Goal: Transaction & Acquisition: Purchase product/service

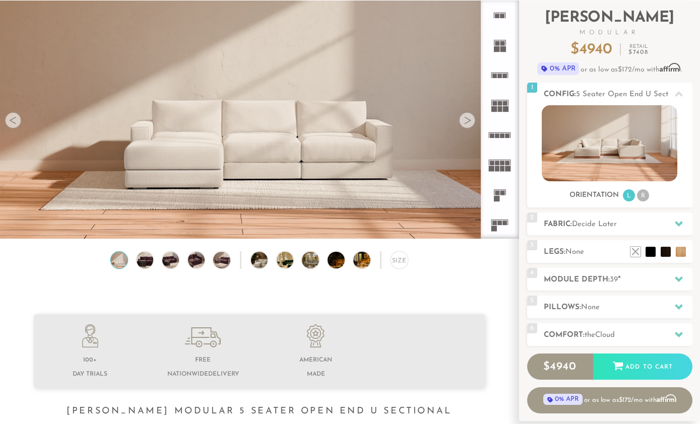
scroll to position [10996, 700]
click at [467, 126] on div at bounding box center [467, 120] width 16 height 16
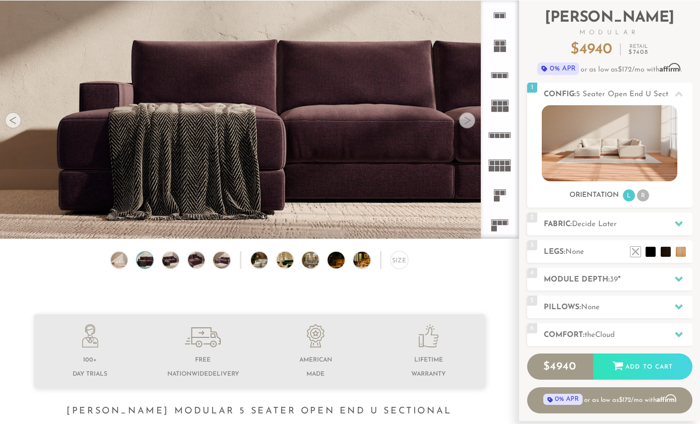
click at [468, 120] on div at bounding box center [467, 120] width 16 height 16
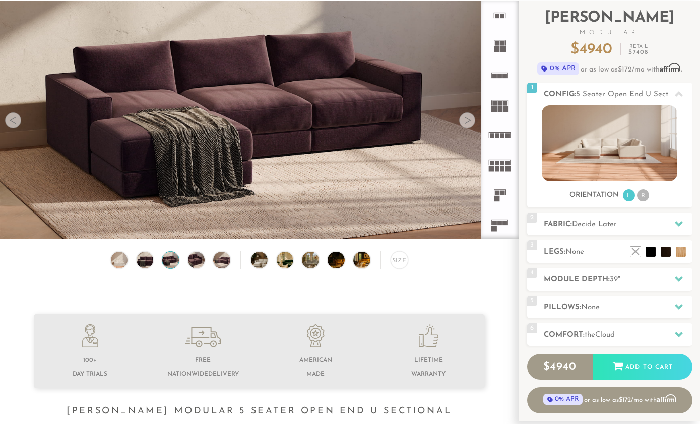
click at [469, 121] on div at bounding box center [467, 120] width 16 height 16
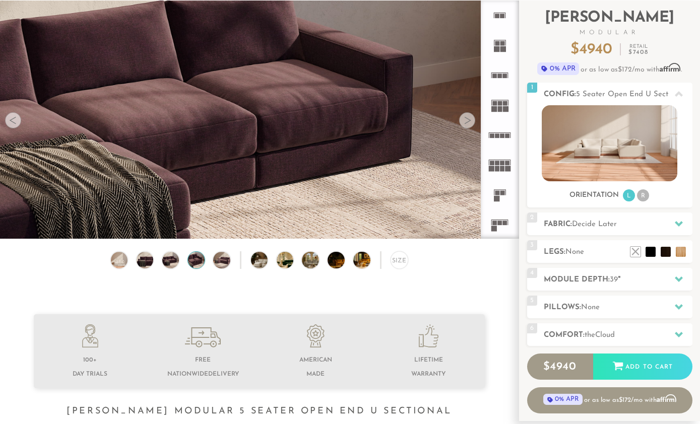
click at [471, 120] on div at bounding box center [467, 120] width 16 height 16
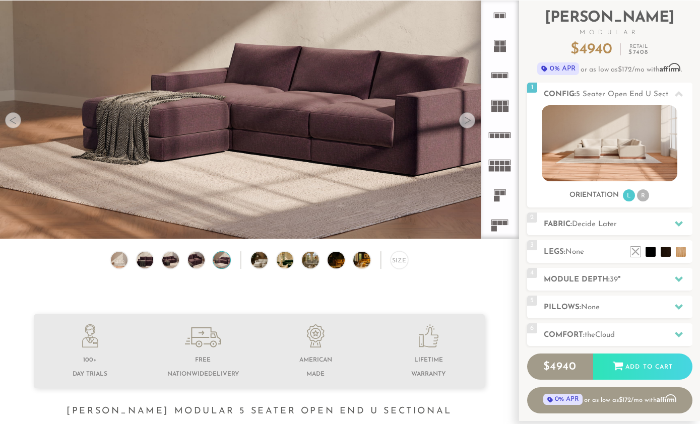
click at [472, 120] on div at bounding box center [467, 120] width 16 height 16
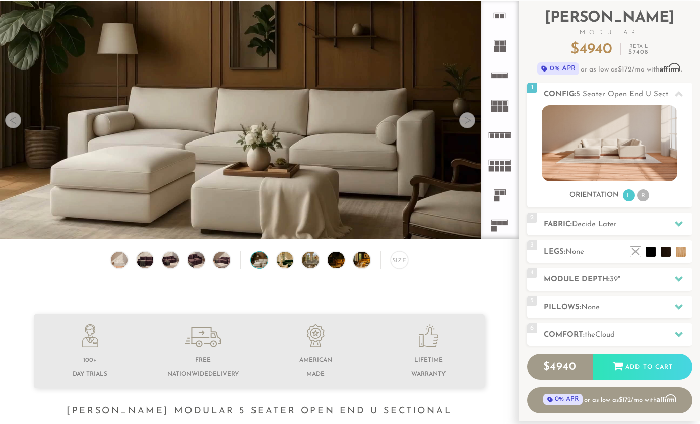
click at [471, 124] on div at bounding box center [467, 120] width 16 height 16
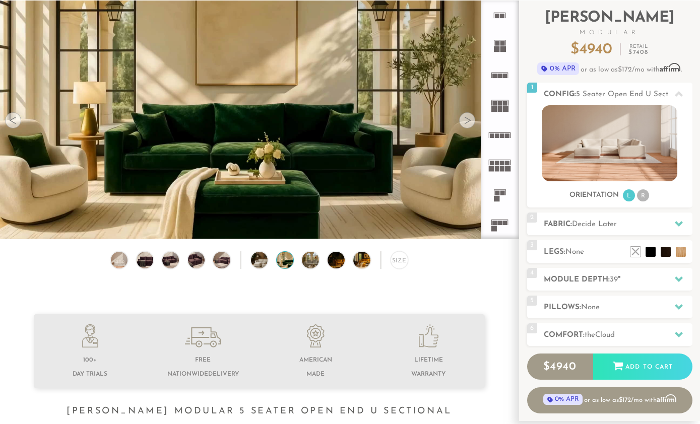
click at [468, 127] on div at bounding box center [467, 120] width 16 height 16
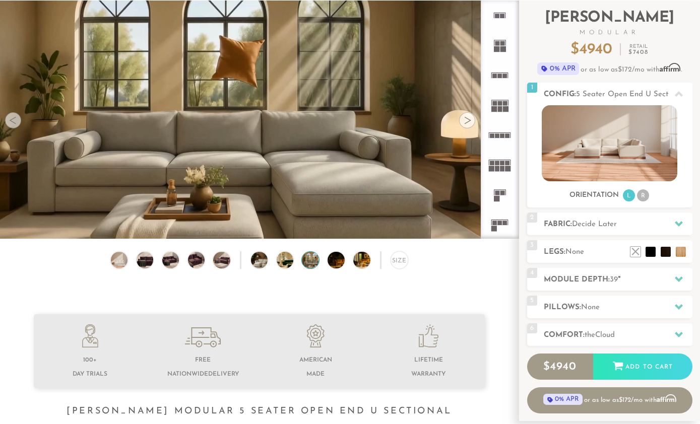
click at [466, 126] on div at bounding box center [467, 120] width 16 height 16
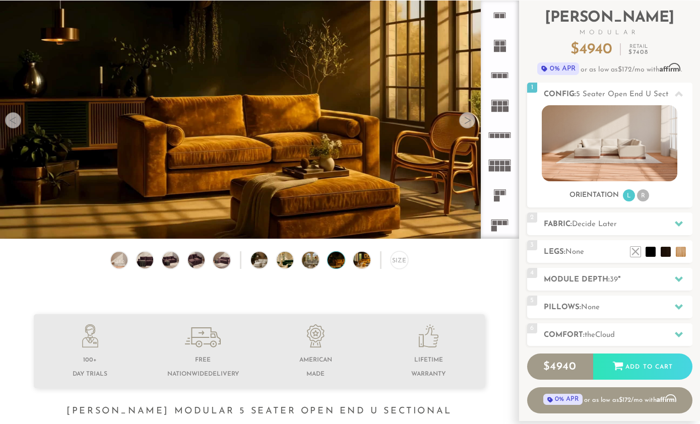
click at [661, 332] on h2 "Comfort: the Cloud" at bounding box center [618, 336] width 149 height 12
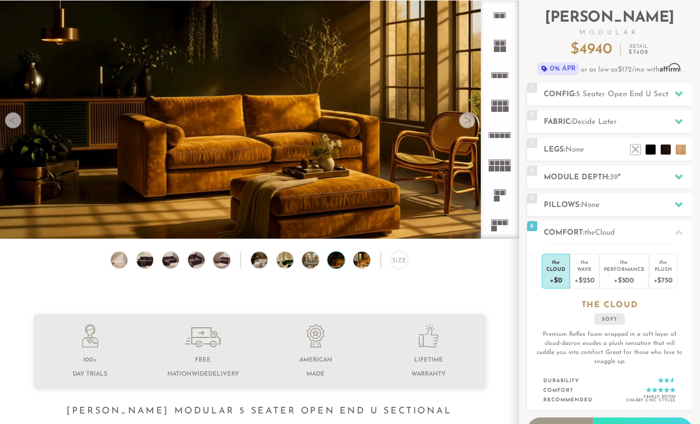
click at [552, 270] on div "Cloud" at bounding box center [555, 269] width 19 height 7
click at [591, 266] on div "Wave" at bounding box center [584, 269] width 20 height 7
click at [633, 269] on div "Performance" at bounding box center [624, 269] width 41 height 7
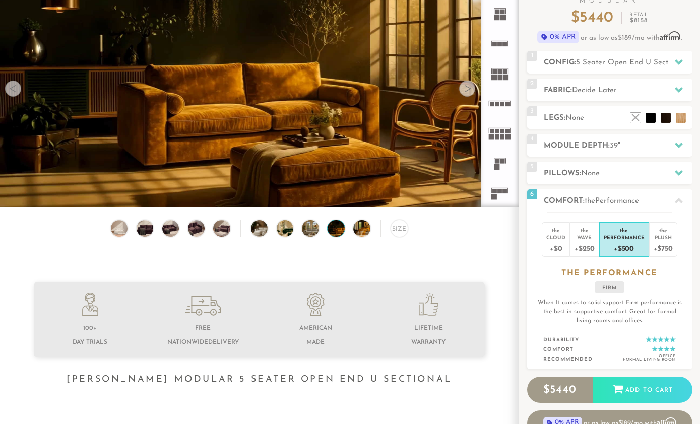
scroll to position [126, 0]
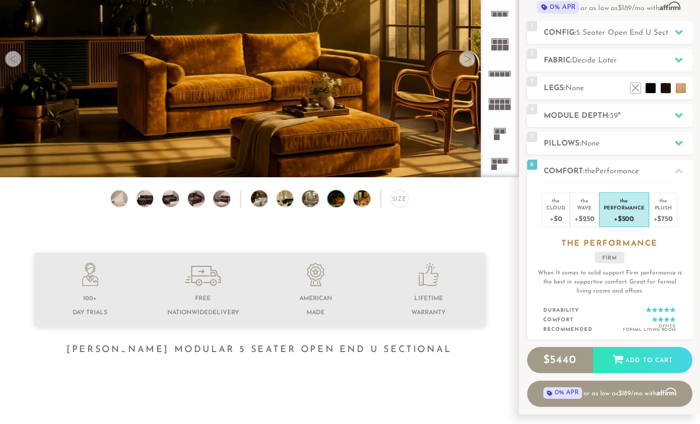
click at [673, 318] on div at bounding box center [667, 319] width 30 height 6
click at [663, 322] on ul "Durability Comfort Recommended Office Formal Living Room" at bounding box center [609, 320] width 132 height 29
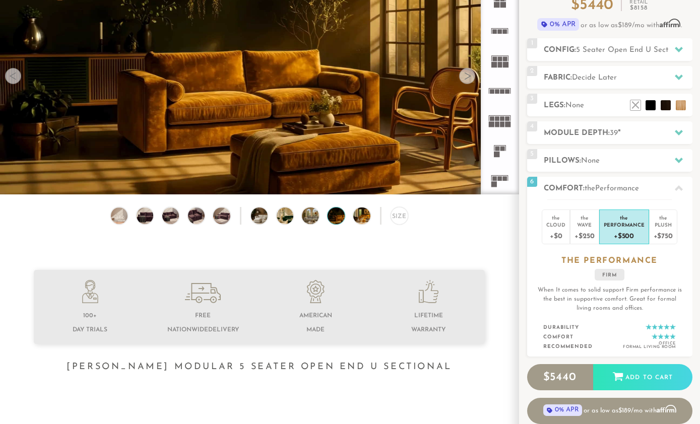
scroll to position [52, 0]
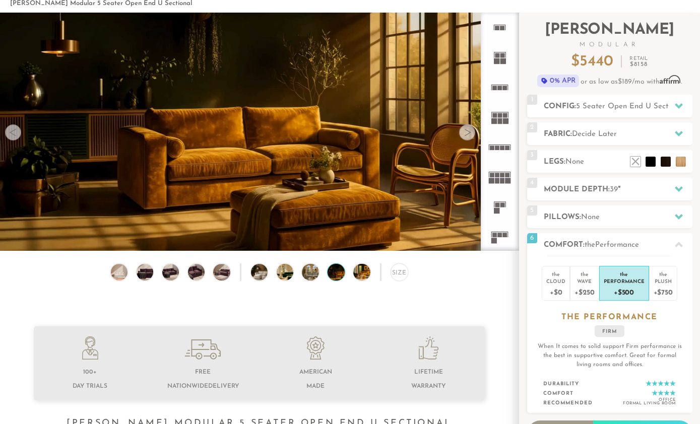
click at [222, 273] on img at bounding box center [222, 272] width 20 height 17
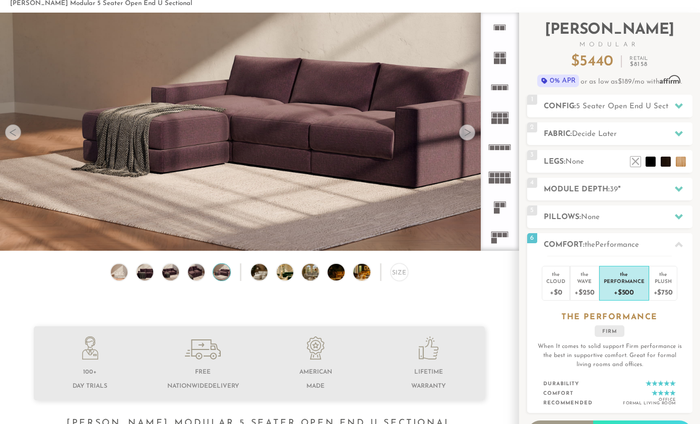
click at [337, 165] on video at bounding box center [259, 101] width 519 height 260
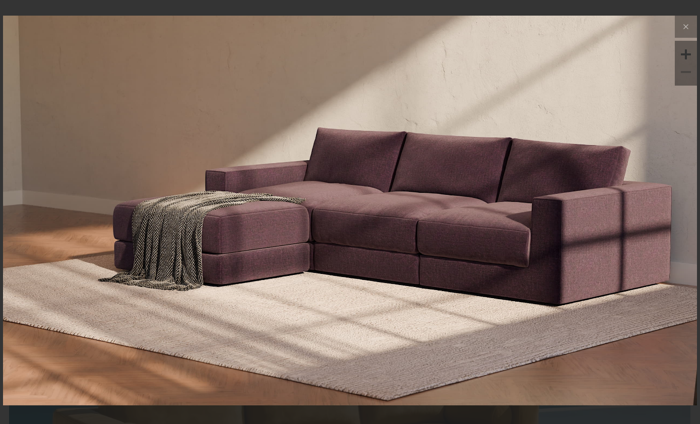
scroll to position [538, 0]
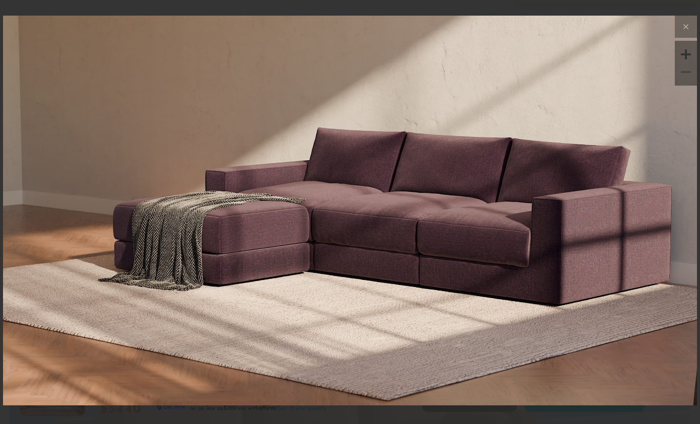
click at [685, 62] on div at bounding box center [685, 54] width 15 height 15
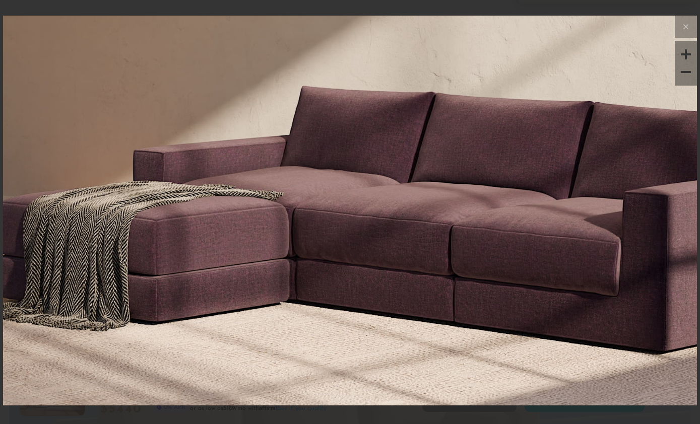
click at [694, 38] on button at bounding box center [686, 27] width 22 height 22
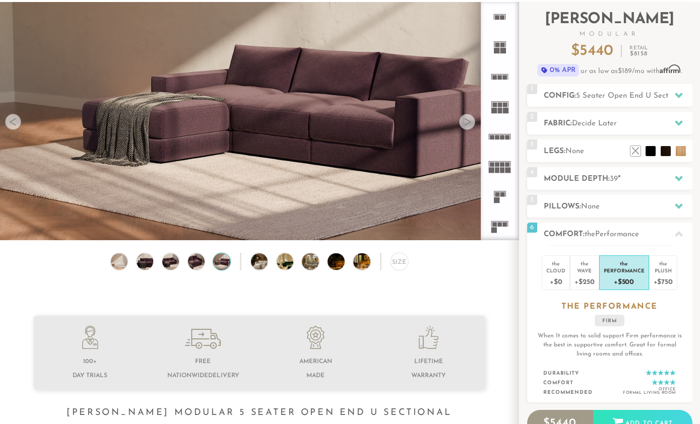
scroll to position [0, 0]
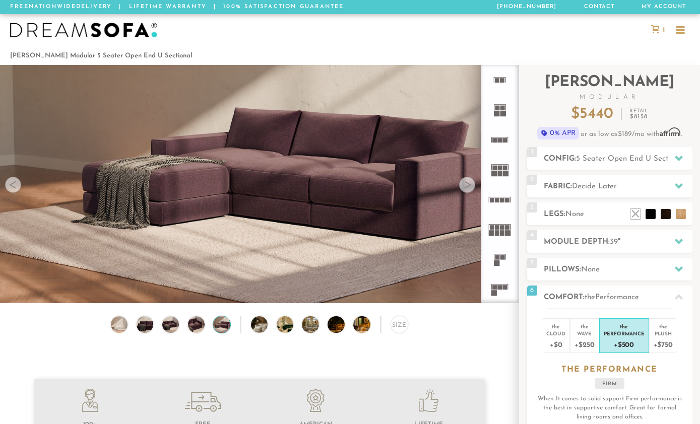
click at [689, 40] on div at bounding box center [680, 30] width 19 height 19
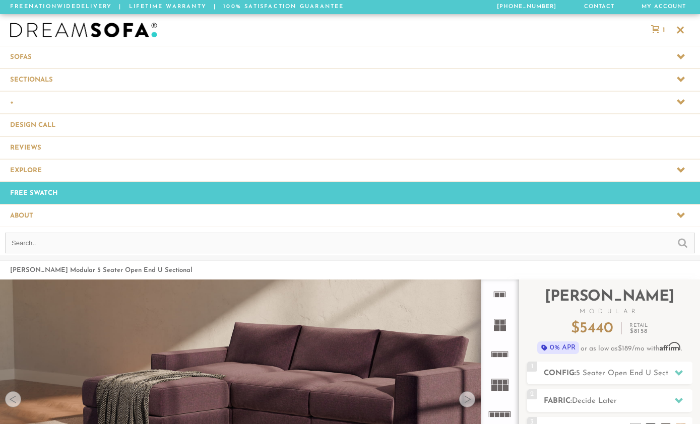
scroll to position [11212, 700]
click at [551, 178] on span at bounding box center [350, 170] width 700 height 22
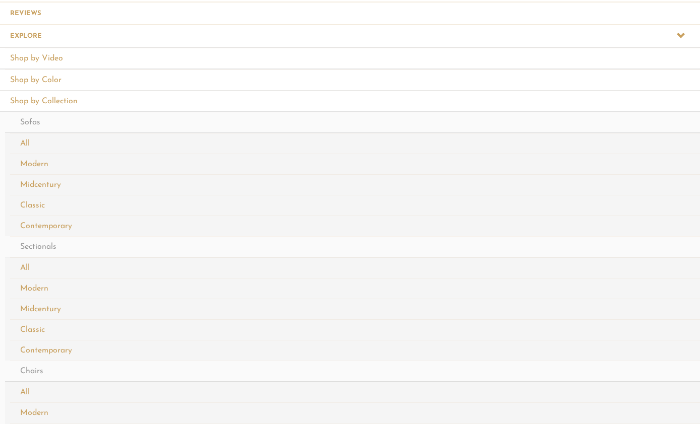
scroll to position [0, 0]
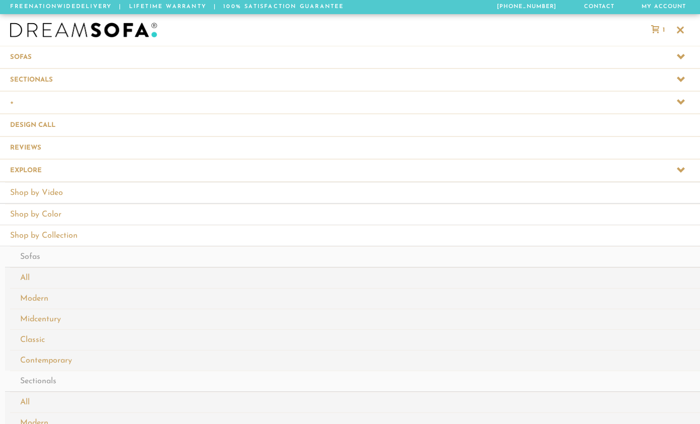
click at [686, 36] on div at bounding box center [680, 30] width 19 height 19
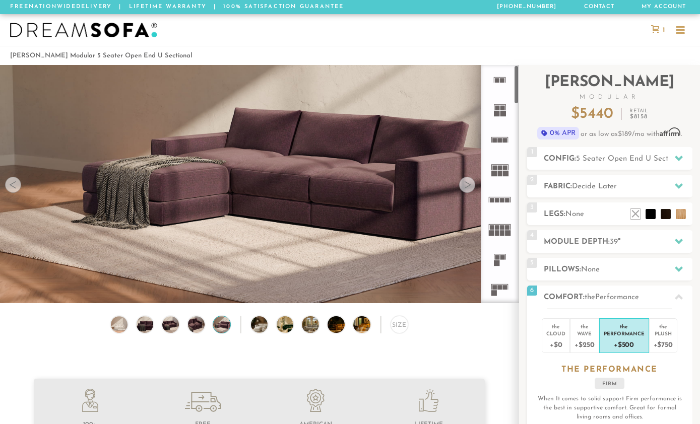
click at [503, 139] on rect at bounding box center [505, 140] width 5 height 5
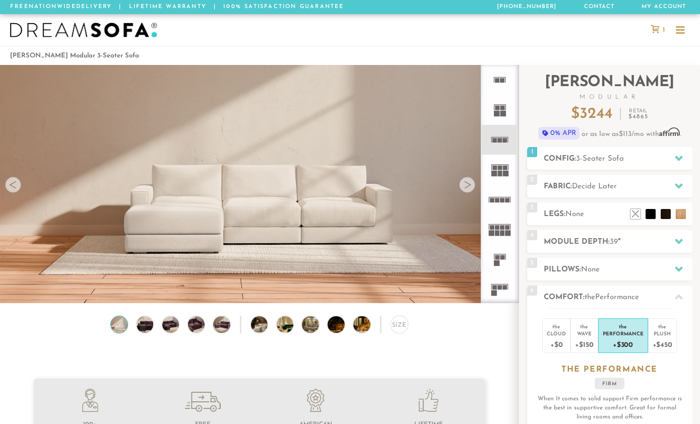
click at [499, 172] on rect at bounding box center [500, 174] width 5 height 6
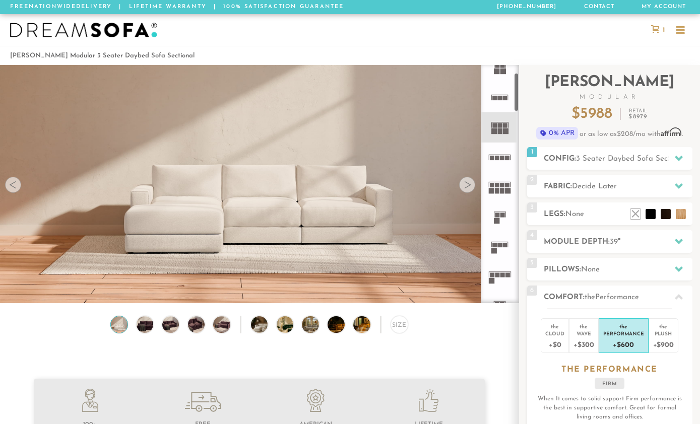
scroll to position [134, 0]
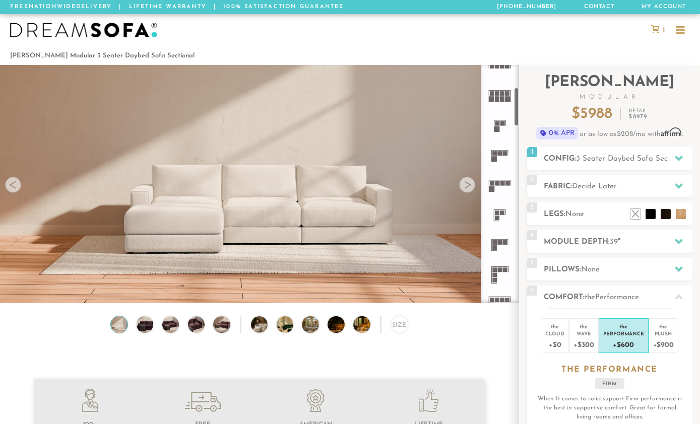
click at [503, 242] on rect at bounding box center [505, 242] width 5 height 5
click at [496, 275] on rect at bounding box center [494, 275] width 5 height 5
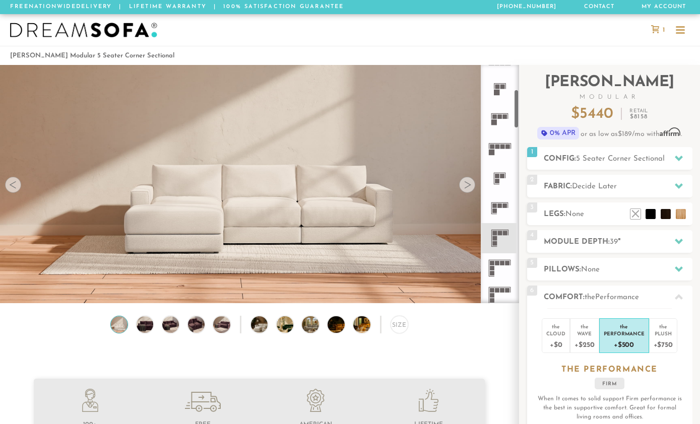
scroll to position [216, 0]
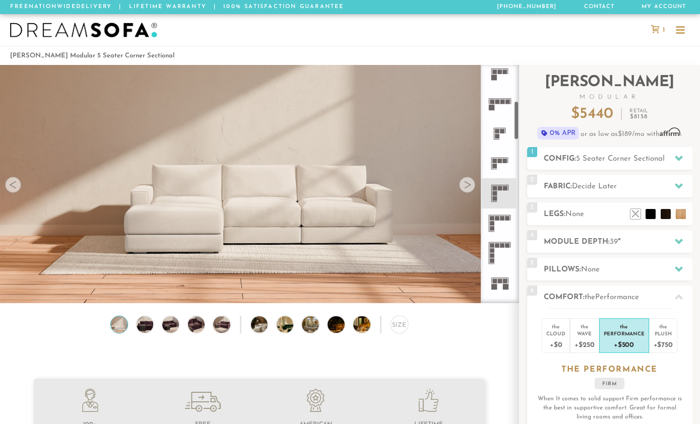
click at [505, 282] on rect at bounding box center [505, 281] width 5 height 5
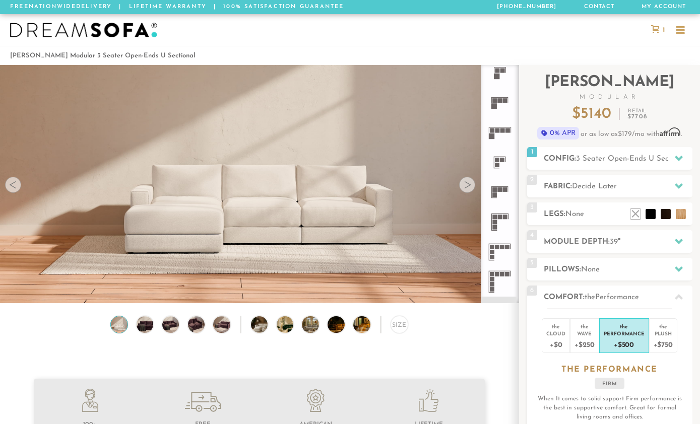
click at [642, 291] on div "6 Comfort: the Performance firm" at bounding box center [609, 297] width 165 height 23
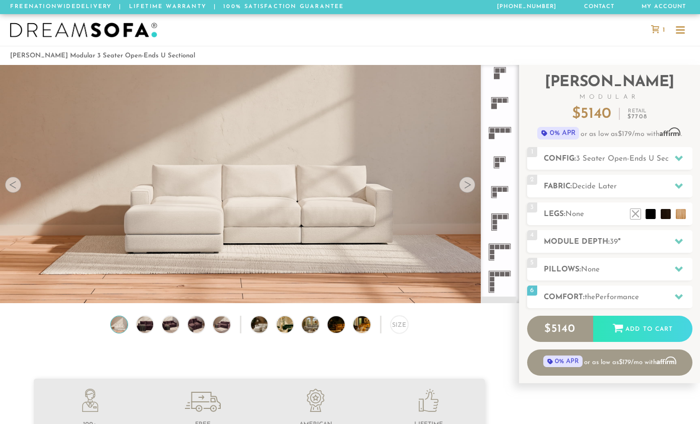
click at [124, 35] on img at bounding box center [83, 30] width 147 height 15
